Goal: Check status: Check status

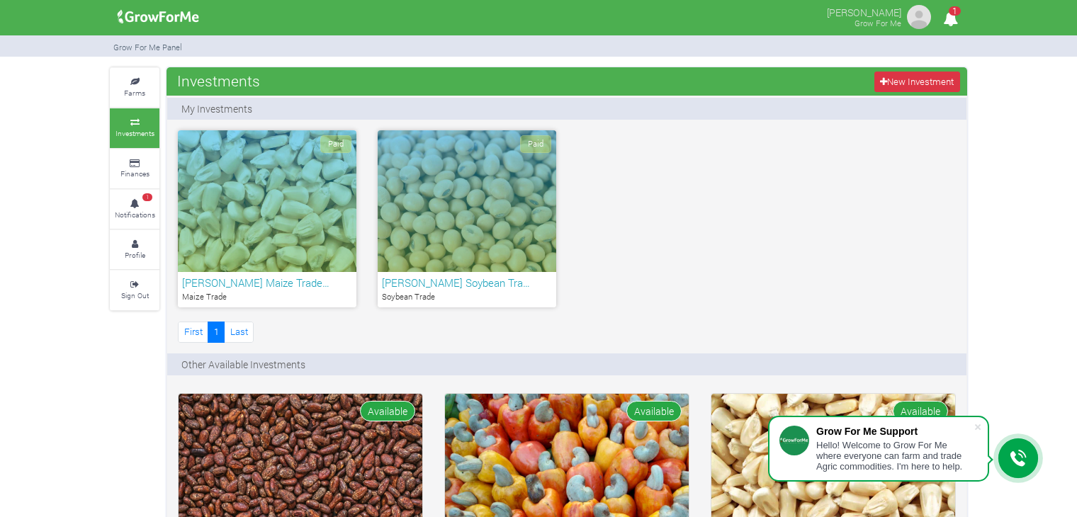
click at [287, 277] on h6 "[PERSON_NAME] Maize Trade…" at bounding box center [267, 282] width 170 height 13
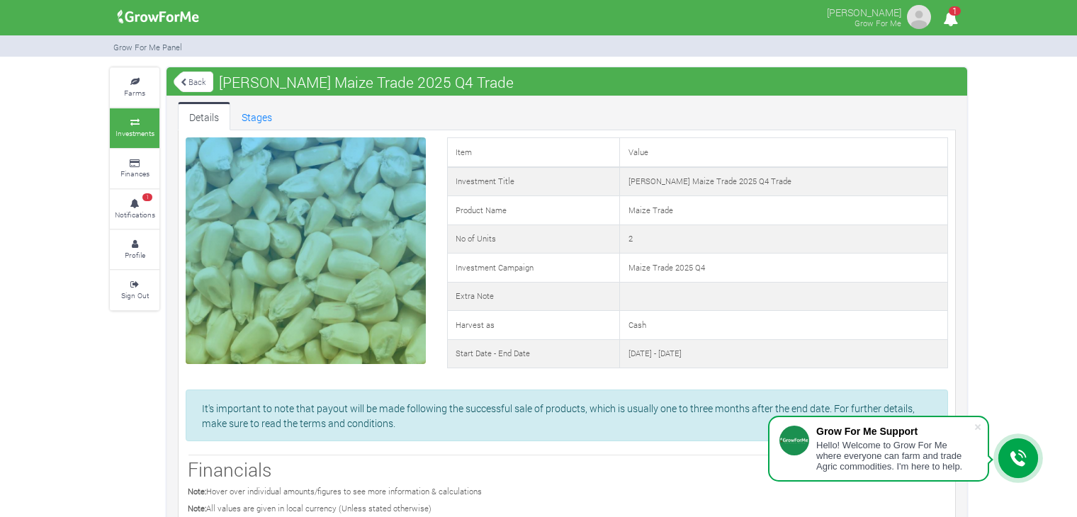
click at [198, 81] on link "Back" at bounding box center [194, 81] width 40 height 23
